Goal: Information Seeking & Learning: Understand process/instructions

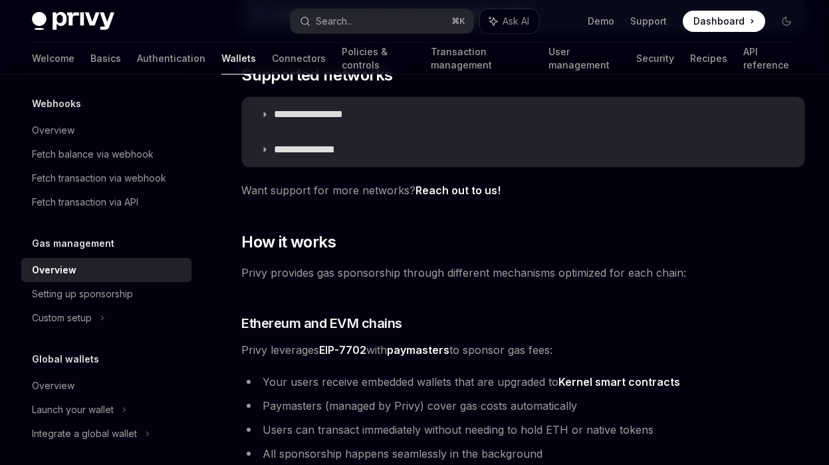
scroll to position [243, 0]
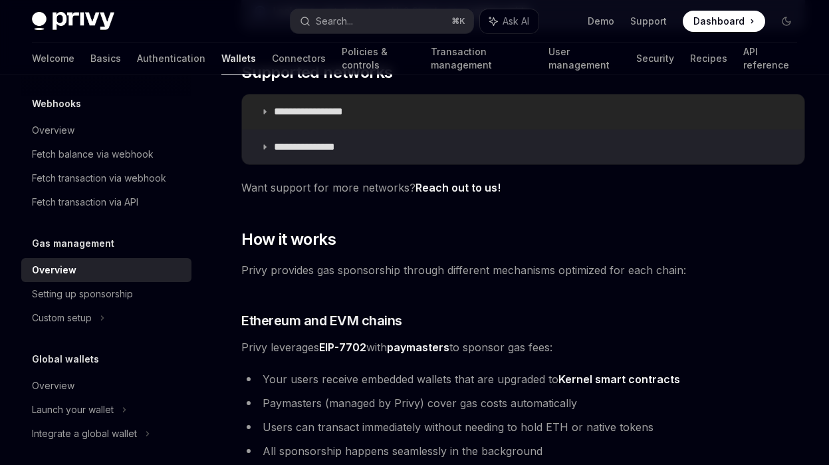
click at [262, 116] on summary "**********" at bounding box center [523, 111] width 563 height 35
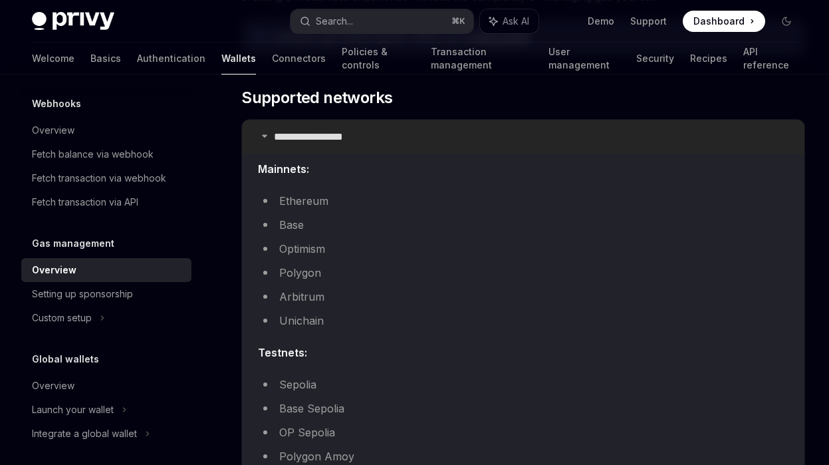
scroll to position [216, 0]
click at [266, 139] on icon at bounding box center [265, 138] width 8 height 8
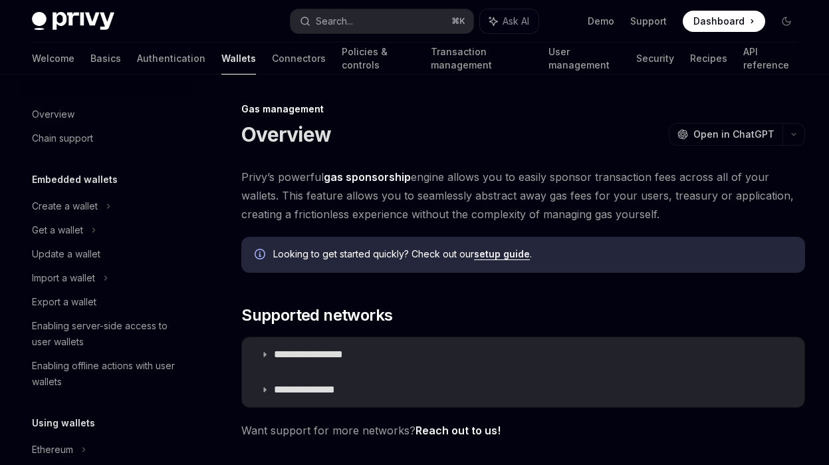
scroll to position [670, 0]
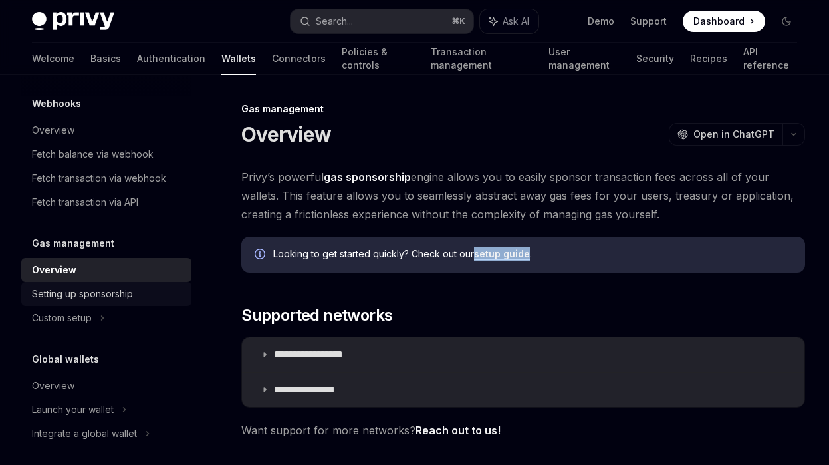
click at [76, 297] on div "Setting up sponsorship" at bounding box center [82, 294] width 101 height 16
type textarea "*"
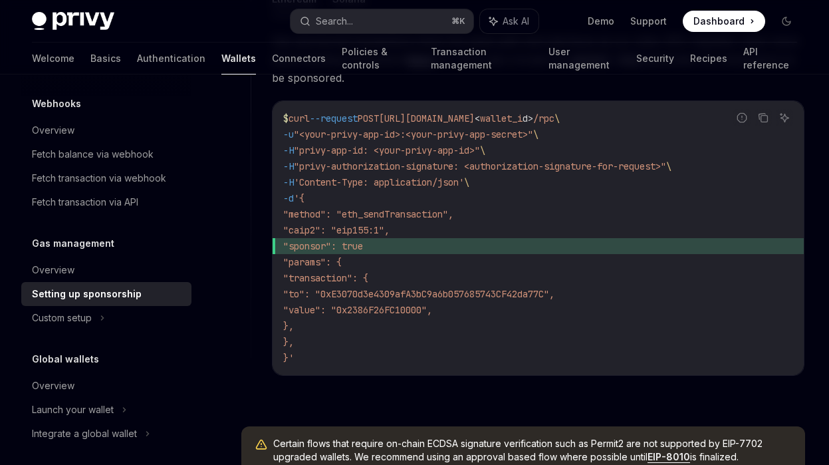
scroll to position [962, 0]
click at [523, 316] on code "$ curl --request POST https://api.privy.io/v1/wallets/ < wallet_i d > /rpc \ -u…" at bounding box center [538, 238] width 510 height 255
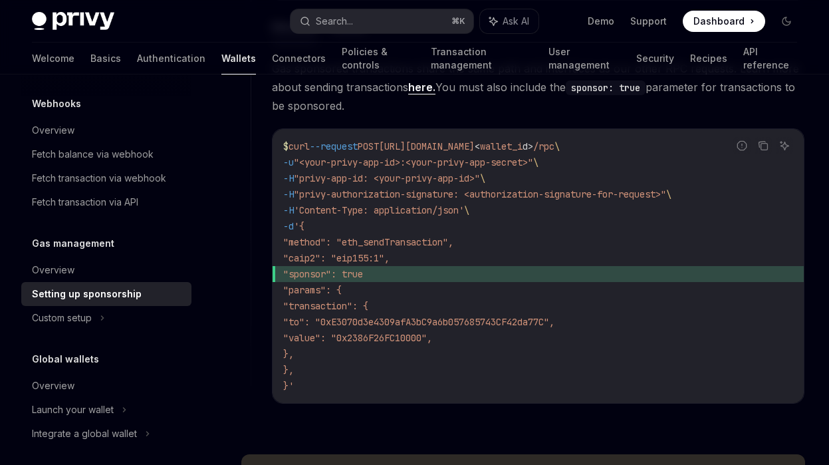
scroll to position [930, 0]
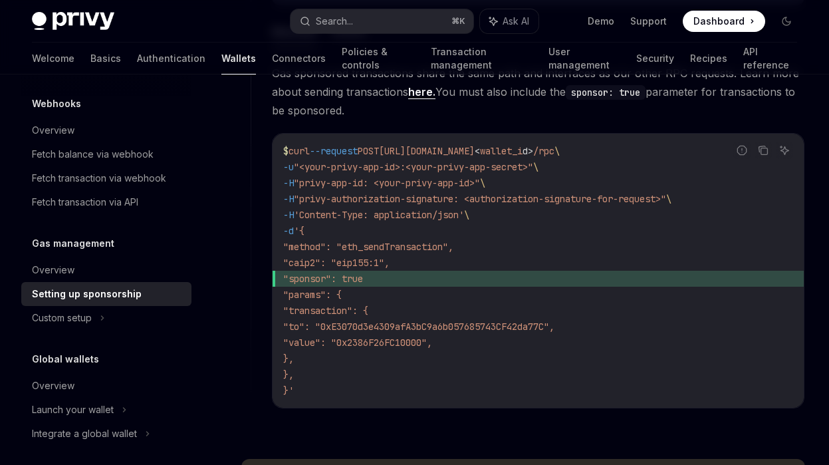
drag, startPoint x: 342, startPoint y: 374, endPoint x: 317, endPoint y: 264, distance: 113.1
click at [317, 264] on code "$ curl --request POST https://api.privy.io/v1/wallets/ < wallet_i d > /rpc \ -u…" at bounding box center [538, 270] width 510 height 255
copy code ""caip2": "eip155:1", "sponsor": true "params": { "transaction": { "to": "0xE307…"
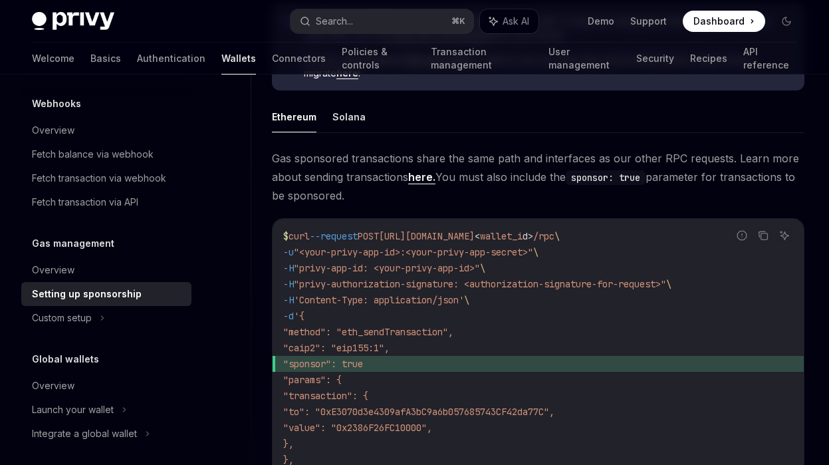
scroll to position [841, 0]
